Goal: Check status: Check status

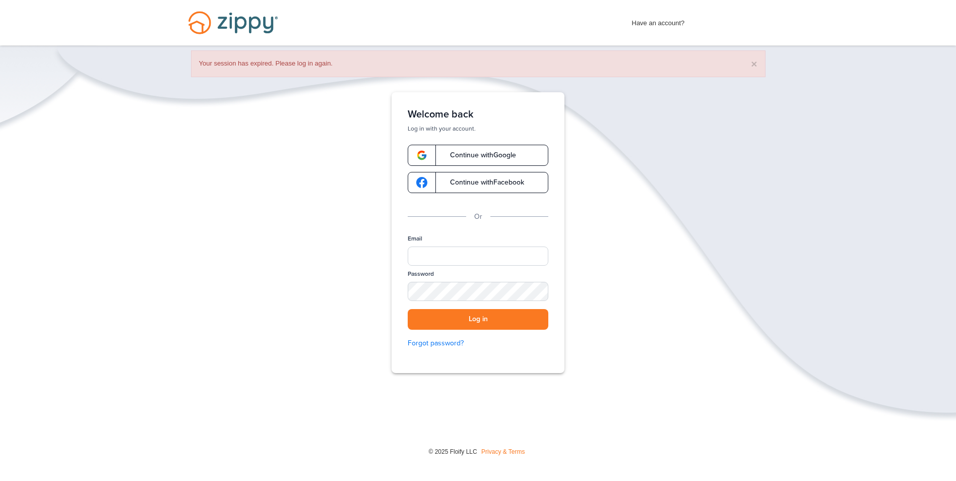
click at [502, 152] on span "Continue with Google" at bounding box center [478, 155] width 76 height 7
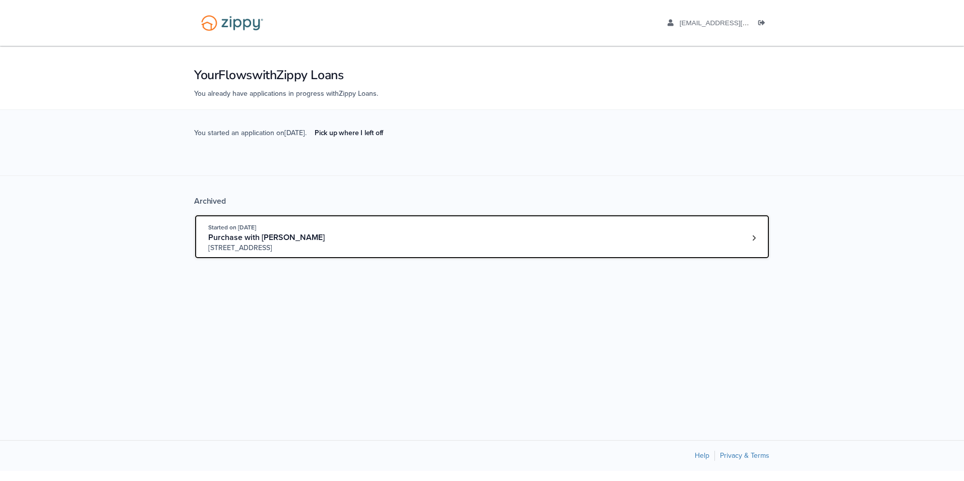
click at [351, 225] on div "Started on [DATE]" at bounding box center [285, 227] width 154 height 10
click at [747, 231] on div "Open loan 4191895" at bounding box center [753, 237] width 15 height 15
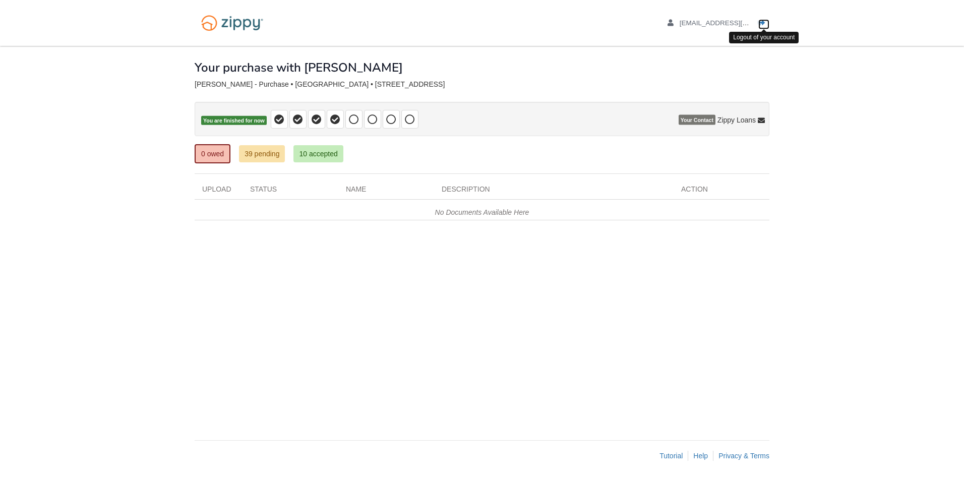
click at [761, 23] on icon "Log out" at bounding box center [761, 23] width 7 height 7
